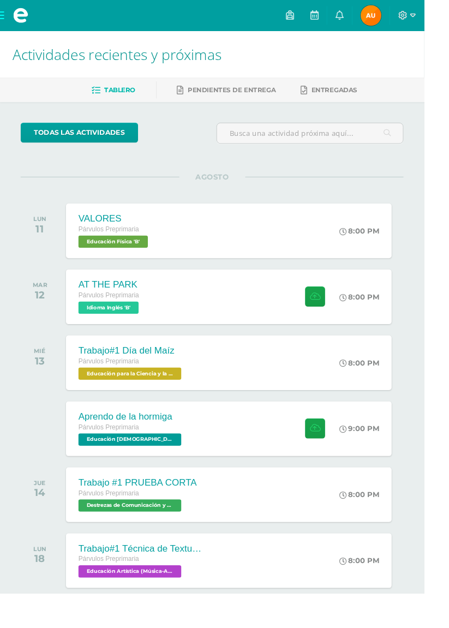
click at [127, 391] on span "Educación para la Ciencia y la Ciudadanía 'B'" at bounding box center [137, 395] width 109 height 13
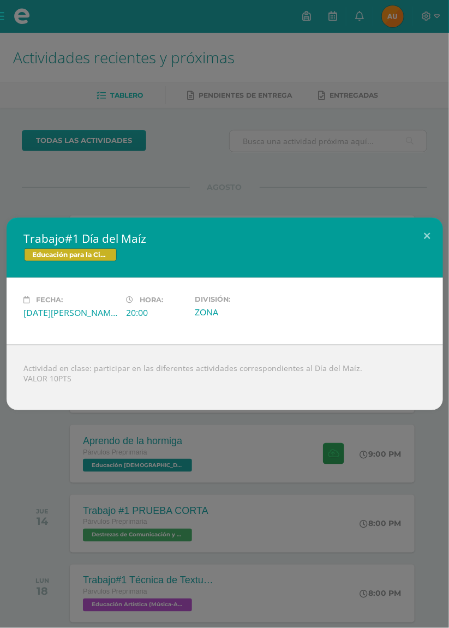
click at [34, 236] on div "Trabajo#1 Día del Maíz Educación para la Ciencia y la Ciudadanía Fecha: [DATE][…" at bounding box center [224, 314] width 449 height 628
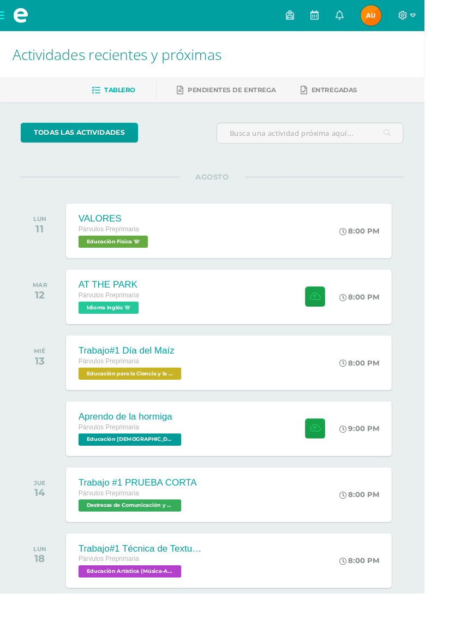
click at [112, 456] on div "Párvulos Preprimaria" at bounding box center [139, 453] width 112 height 12
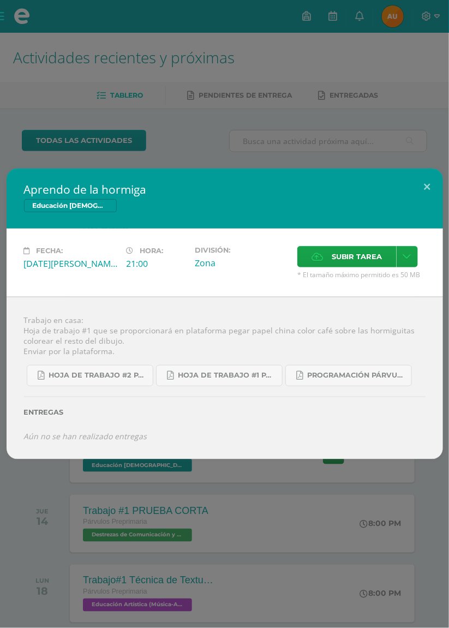
click at [33, 165] on div "Aprendo de la hormiga Educación [DEMOGRAPHIC_DATA] Fecha: [DATE][PERSON_NAME] H…" at bounding box center [224, 314] width 449 height 628
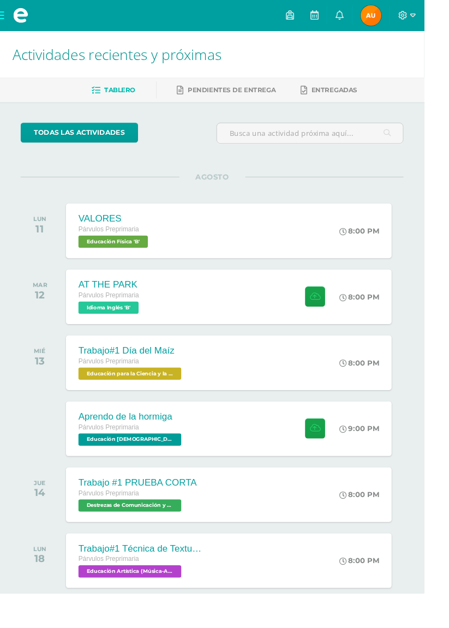
click at [440, 15] on span at bounding box center [431, 16] width 19 height 12
click at [428, 75] on span "Cerrar sesión" at bounding box center [428, 74] width 49 height 10
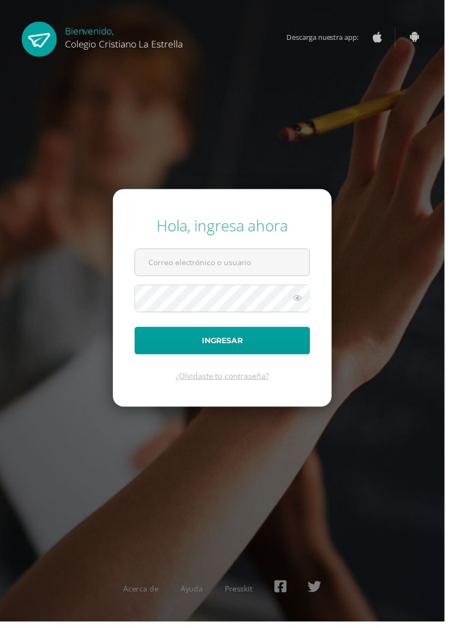
click at [160, 278] on input "text" at bounding box center [224, 265] width 176 height 27
type input "[EMAIL_ADDRESS][DOMAIN_NAME]"
click at [136, 330] on button "Ingresar" at bounding box center [224, 344] width 177 height 28
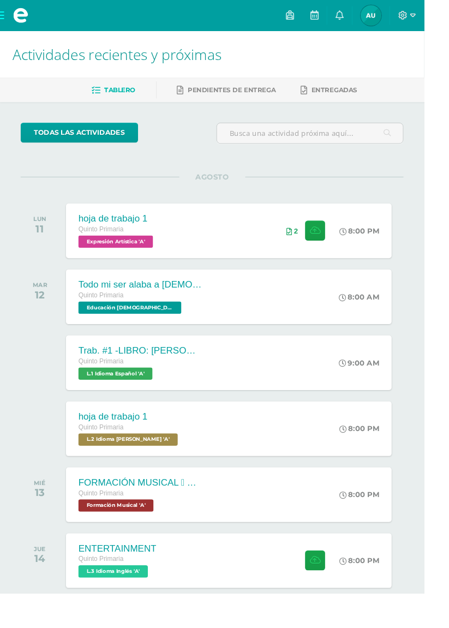
click at [111, 320] on span "Educación Cristiana 'A'" at bounding box center [137, 325] width 109 height 13
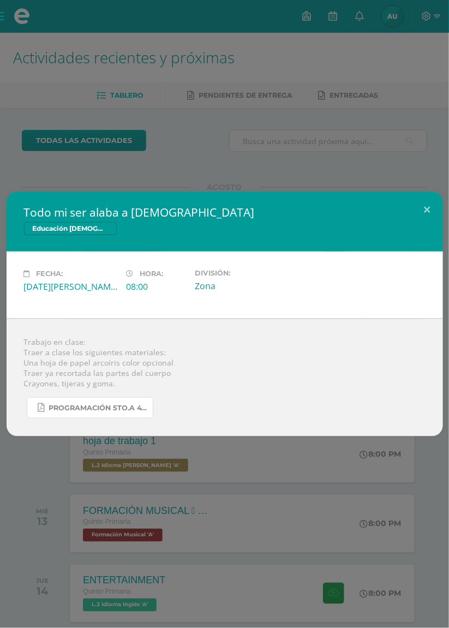
click at [61, 402] on link "Programación 5to.A 4ta. Unidad 2025.pdf" at bounding box center [90, 407] width 127 height 21
click at [20, 160] on div "Todo mi ser alaba a Dios Educación Cristiana Fecha: Martes 12 de Agosto Hora: 0…" at bounding box center [224, 314] width 449 height 628
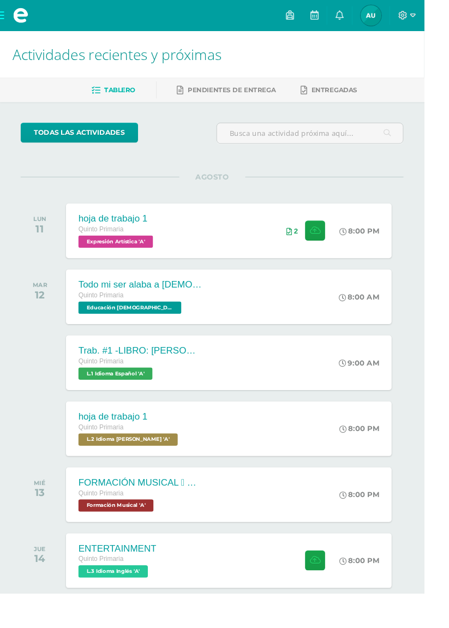
click at [100, 391] on span "L.1 Idioma Español 'A'" at bounding box center [122, 395] width 79 height 13
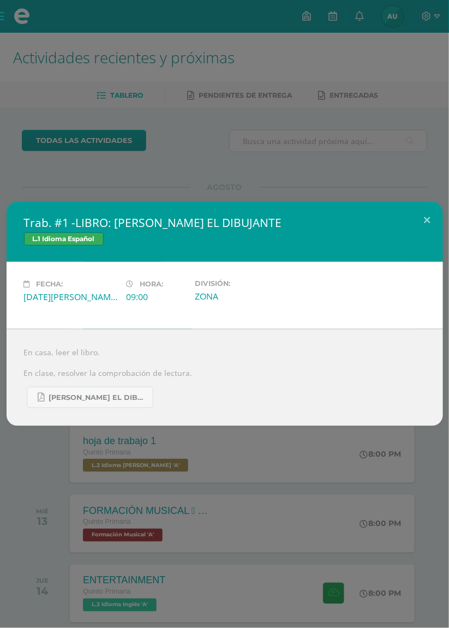
click at [25, 186] on div "Trab. #1 -LIBRO: ENRIQUE EL DIBUJANTE L.1 Idioma Español Fecha: Martes 12 de Ag…" at bounding box center [224, 314] width 449 height 628
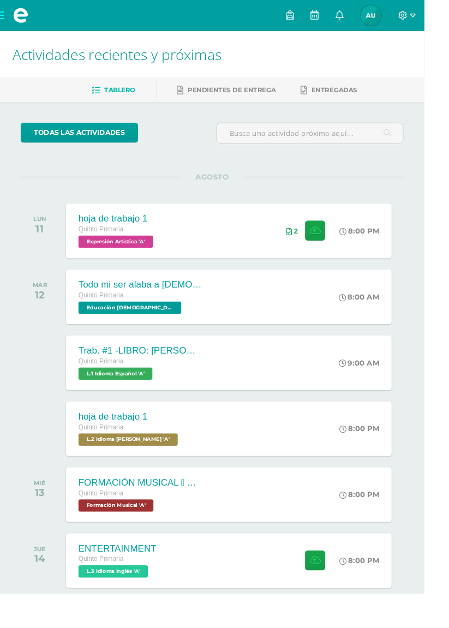
click at [102, 462] on span "L.2 Idioma Maya Kaqchikel 'A'" at bounding box center [135, 465] width 105 height 13
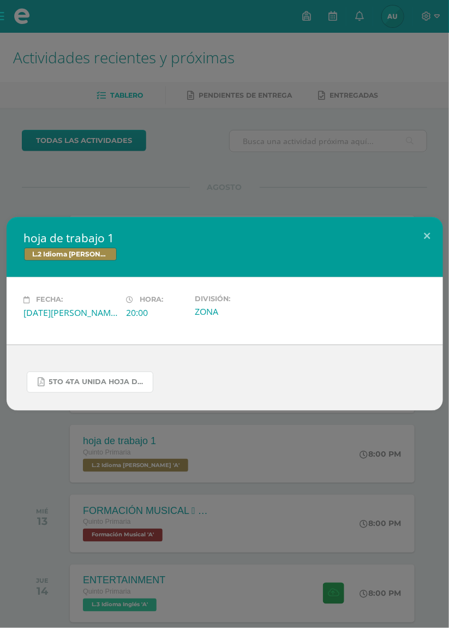
click at [59, 393] on link "5to 4ta unida hoja de trabajo kaqchikel.pdf" at bounding box center [90, 382] width 127 height 21
click at [51, 389] on link "5to 4ta unida hoja de trabajo kaqchikel.pdf" at bounding box center [90, 382] width 127 height 21
